Goal: Task Accomplishment & Management: Manage account settings

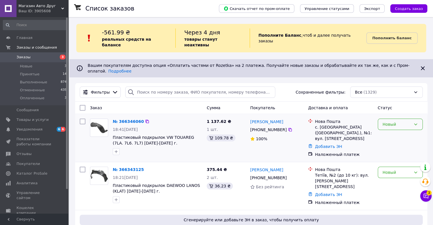
click at [382, 119] on div "Новый" at bounding box center [400, 124] width 45 height 11
click at [382, 126] on li "Принят" at bounding box center [400, 126] width 44 height 10
click at [115, 149] on icon "button" at bounding box center [116, 151] width 5 height 5
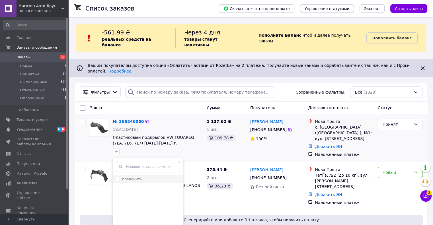
click at [119, 177] on input "позвонить" at bounding box center [118, 179] width 4 height 4
checkbox input "true"
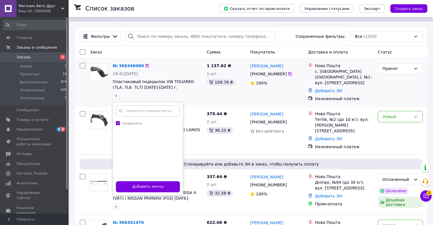
scroll to position [57, 0]
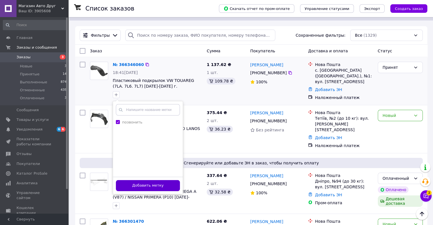
click at [139, 180] on button "Добавить метку" at bounding box center [148, 185] width 64 height 11
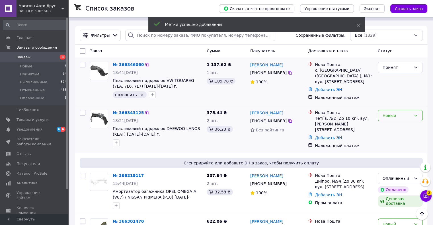
click at [398, 112] on div "Новый" at bounding box center [396, 115] width 28 height 6
click at [387, 117] on li "Принят" at bounding box center [400, 115] width 44 height 10
click at [115, 141] on icon "button" at bounding box center [116, 143] width 5 height 5
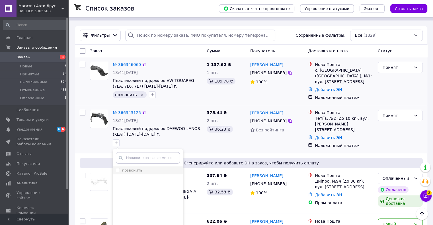
click at [118, 168] on input "позвонить" at bounding box center [118, 170] width 4 height 4
checkbox input "true"
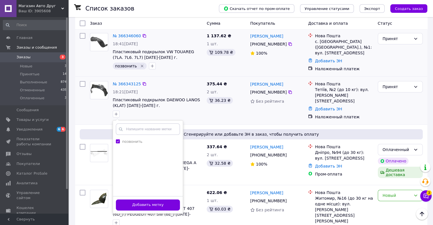
scroll to position [114, 0]
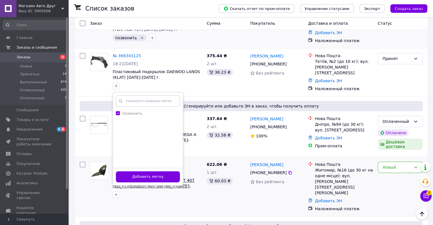
click at [141, 171] on button "Добавить метку" at bounding box center [148, 176] width 64 height 11
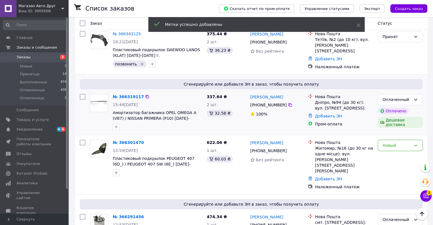
scroll to position [142, 0]
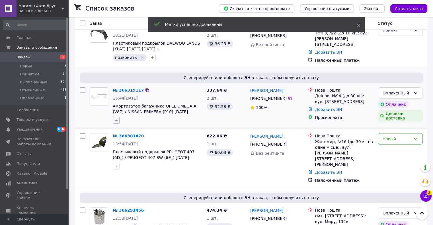
click at [116, 118] on icon "button" at bounding box center [116, 120] width 5 height 5
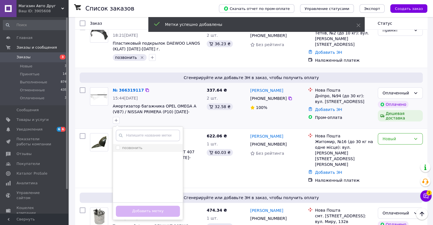
click at [116, 144] on li "позвонить" at bounding box center [148, 148] width 70 height 8
checkbox input "true"
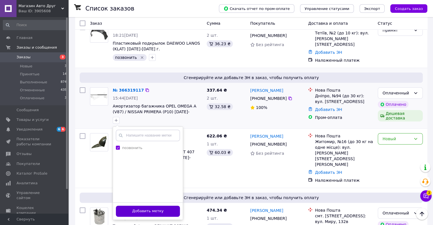
click at [152, 206] on button "Добавить метку" at bounding box center [148, 211] width 64 height 11
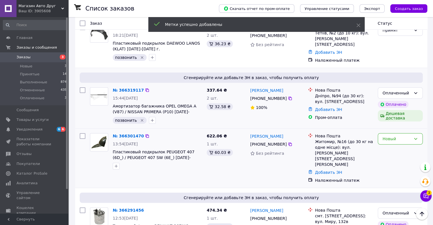
scroll to position [171, 0]
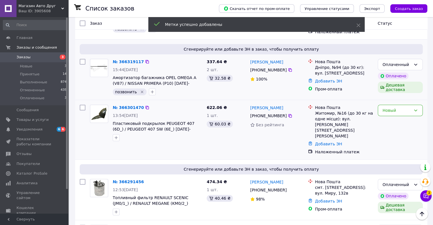
click at [390, 105] on div "Новый" at bounding box center [400, 110] width 45 height 11
click at [390, 108] on li "Принят" at bounding box center [400, 108] width 44 height 10
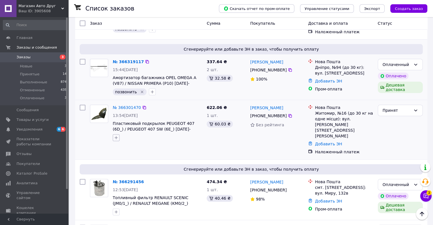
click at [116, 135] on icon "button" at bounding box center [116, 137] width 5 height 5
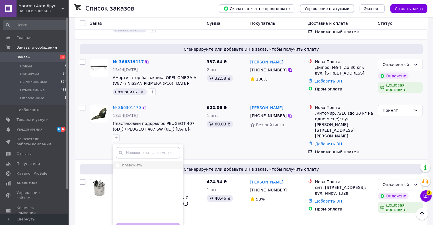
click at [117, 163] on input "позвонить" at bounding box center [118, 165] width 4 height 4
checkbox input "true"
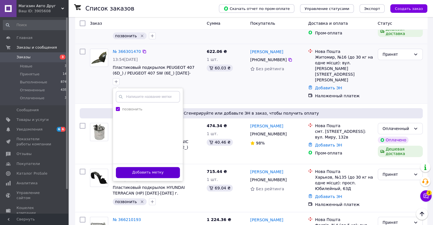
scroll to position [228, 0]
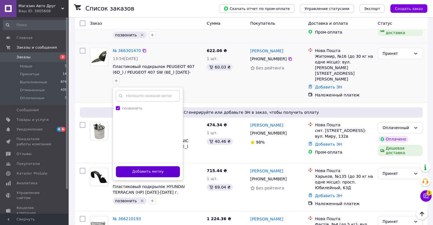
click at [145, 166] on button "Добавить метку" at bounding box center [148, 171] width 64 height 11
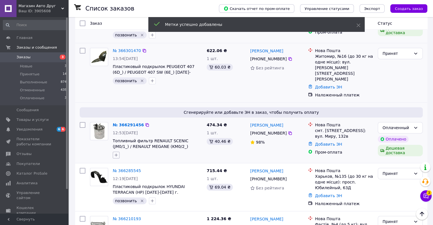
click at [115, 153] on icon "button" at bounding box center [116, 155] width 5 height 5
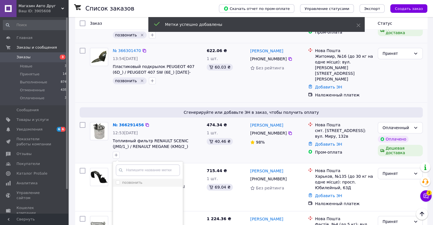
click at [118, 180] on input "позвонить" at bounding box center [118, 182] width 4 height 4
checkbox input "true"
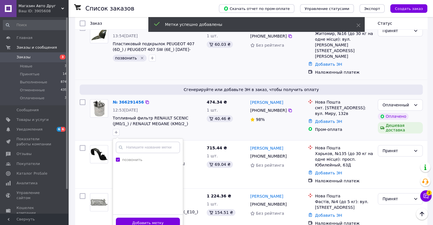
scroll to position [285, 0]
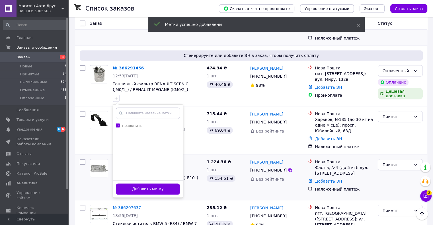
click at [156, 184] on button "Добавить метку" at bounding box center [148, 189] width 64 height 11
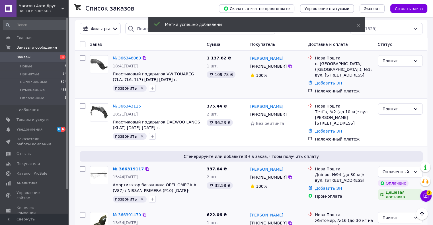
scroll to position [0, 0]
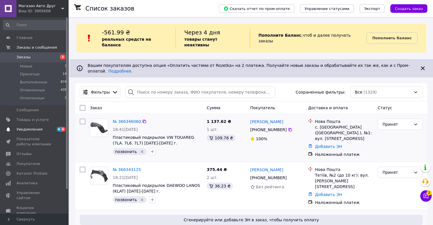
click at [62, 127] on span "6" at bounding box center [63, 129] width 5 height 5
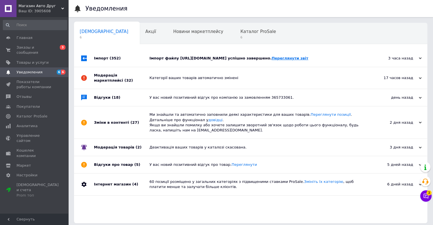
click at [308, 60] on link "Переглянути звіт" at bounding box center [289, 58] width 37 height 4
